Goal: Information Seeking & Learning: Learn about a topic

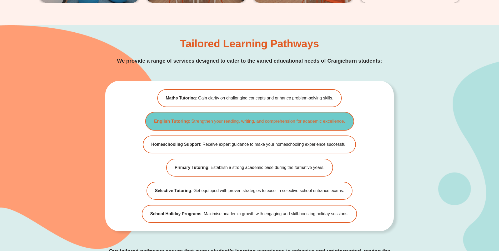
scroll to position [1158, 0]
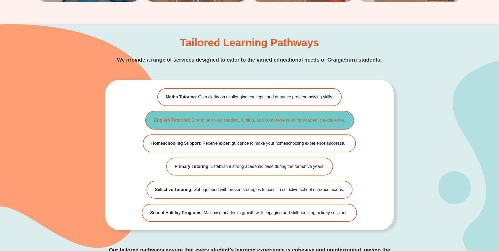
click at [261, 123] on span "English Tutoring : Strengthen your reading, writing, and comprehension for acad…" at bounding box center [249, 120] width 191 height 7
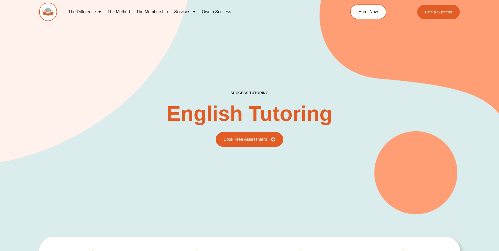
click at [219, 12] on link "Own a Success" at bounding box center [217, 12] width 36 height 12
click at [122, 12] on link "The Method" at bounding box center [118, 12] width 29 height 12
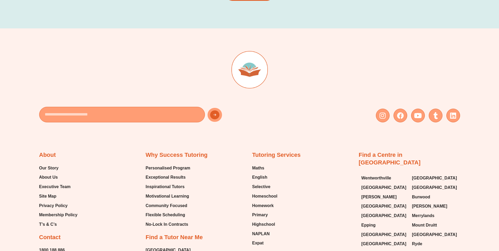
scroll to position [1158, 0]
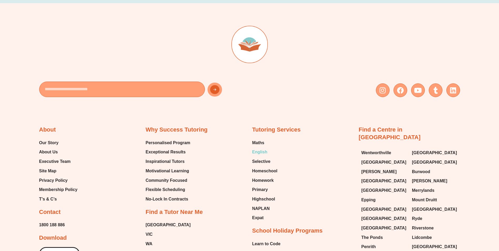
click at [259, 148] on span "English" at bounding box center [259, 152] width 15 height 8
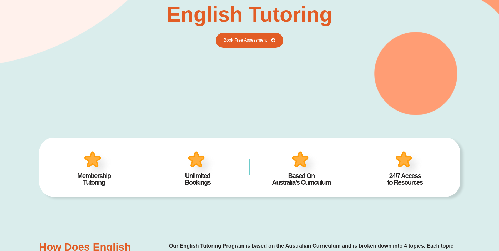
scroll to position [105, 0]
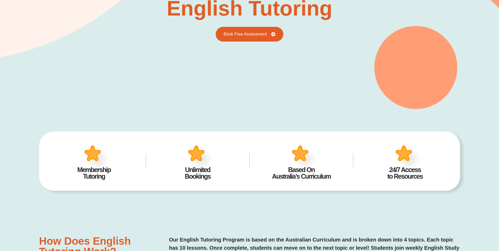
click at [403, 158] on img at bounding box center [409, 159] width 33 height 32
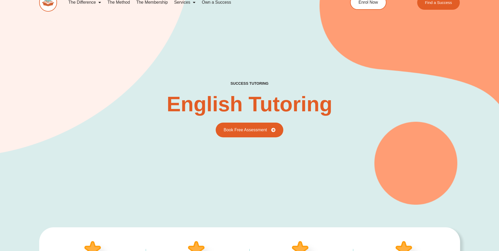
scroll to position [0, 0]
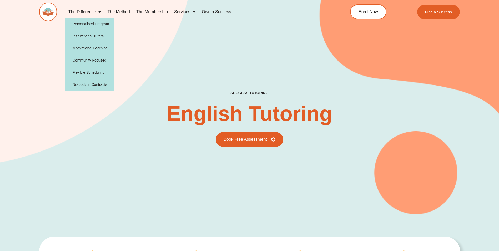
click at [90, 12] on link "The Difference" at bounding box center [84, 12] width 39 height 12
